Goal: Transaction & Acquisition: Purchase product/service

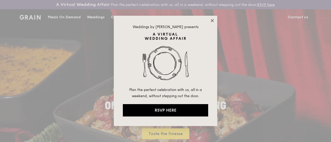
click at [214, 21] on icon at bounding box center [212, 20] width 5 height 5
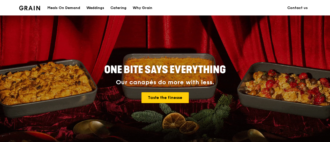
scroll to position [38, 0]
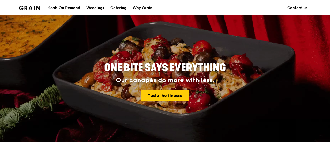
click at [273, 13] on div "Meals On Demand Weddings Catering Why Grain Contact us" at bounding box center [164, 8] width 291 height 16
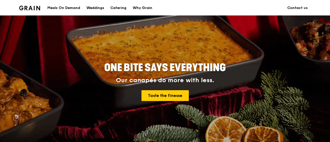
click at [164, 5] on div "Meals On Demand Weddings Catering Why Grain Contact us" at bounding box center [164, 8] width 291 height 16
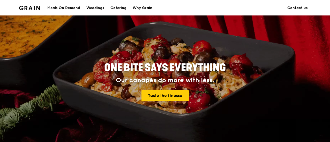
click at [267, 8] on div "Meals On Demand Weddings Catering Why Grain Contact us" at bounding box center [164, 8] width 291 height 16
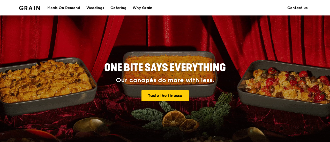
click at [61, 7] on div "Meals On Demand" at bounding box center [63, 7] width 33 height 15
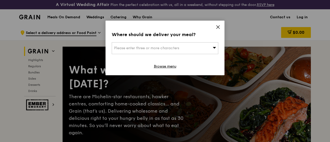
click at [144, 48] on span "Please enter three or more characters" at bounding box center [146, 48] width 65 height 4
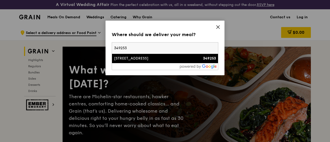
type input "349253"
click at [141, 59] on div "[STREET_ADDRESS]" at bounding box center [152, 58] width 76 height 5
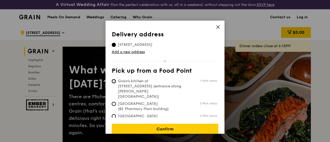
click at [114, 81] on input "Grain's kitchen at [STREET_ADDRESS] (entrance along [PERSON_NAME][GEOGRAPHIC_DA…" at bounding box center [114, 81] width 4 height 4
radio input "true"
click at [114, 44] on input "[STREET_ADDRESS]" at bounding box center [114, 45] width 4 height 4
radio input "true"
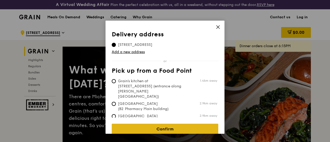
click at [169, 124] on link "Confirm" at bounding box center [165, 129] width 106 height 11
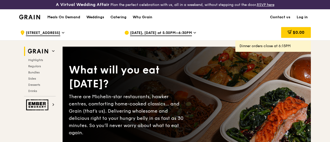
click at [191, 35] on div "[DATE], [DATE] at 5:30PM–6:30PM" at bounding box center [172, 32] width 96 height 15
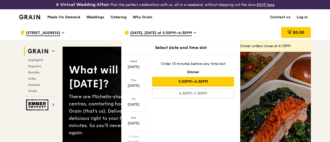
scroll to position [64, 0]
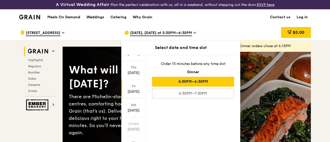
click at [134, 95] on div "[DATE]" at bounding box center [133, 91] width 23 height 5
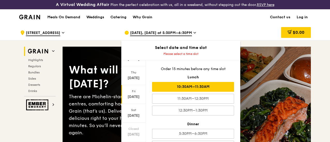
click at [200, 92] on div "10:30AM–11:30AM" at bounding box center [193, 87] width 82 height 10
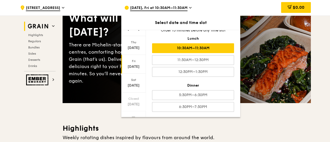
scroll to position [0, 0]
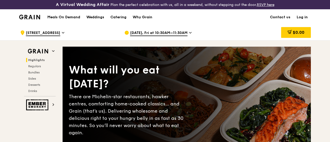
click at [319, 23] on div "Grain logo Meals On Demand Weddings Catering Why Grain Contact us Log in" at bounding box center [165, 16] width 330 height 15
